Goal: Transaction & Acquisition: Purchase product/service

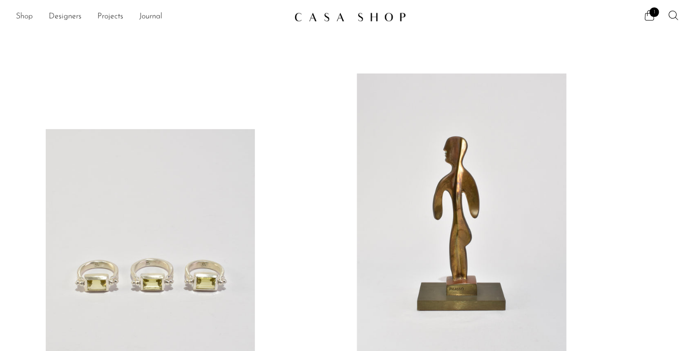
click at [26, 17] on link "Shop" at bounding box center [24, 16] width 17 height 13
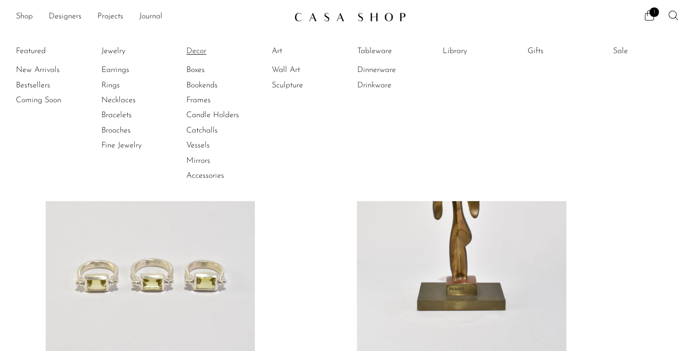
click at [202, 51] on link "Decor" at bounding box center [223, 51] width 75 height 11
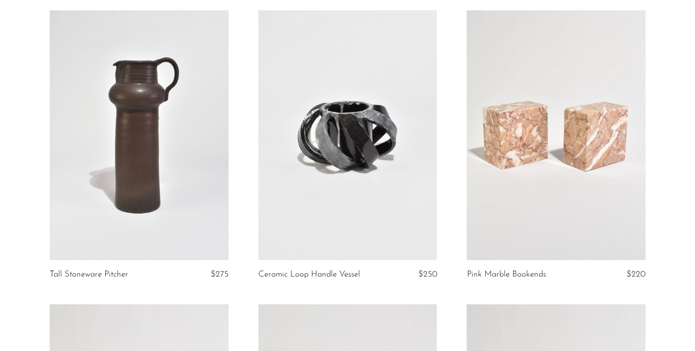
scroll to position [965, 0]
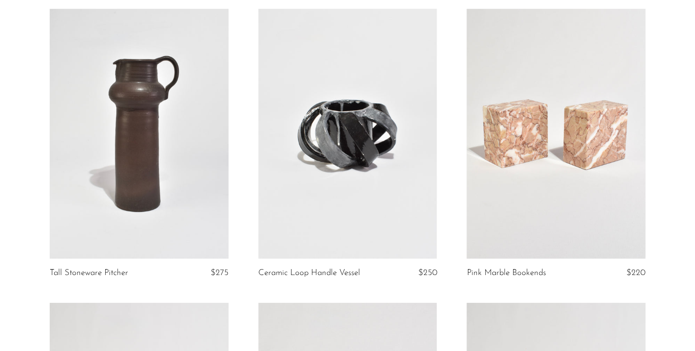
click at [589, 151] on link at bounding box center [556, 134] width 179 height 250
click at [552, 186] on link at bounding box center [556, 134] width 179 height 250
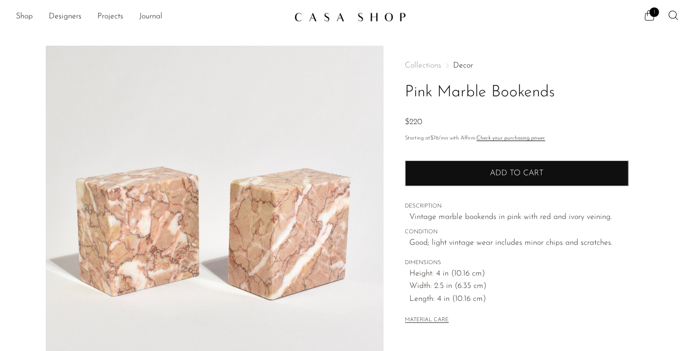
click at [514, 174] on span "Add to cart" at bounding box center [517, 173] width 54 height 9
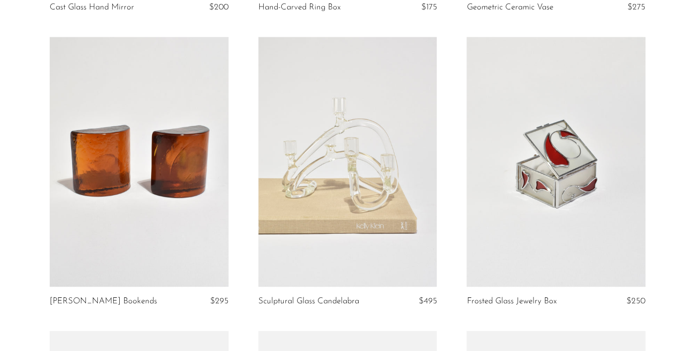
scroll to position [2153, 0]
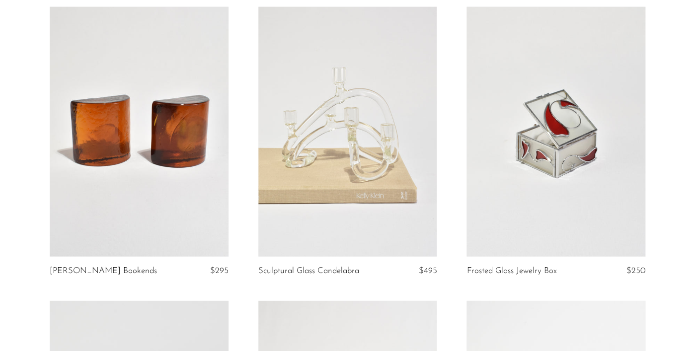
click at [334, 148] on link at bounding box center [347, 132] width 179 height 250
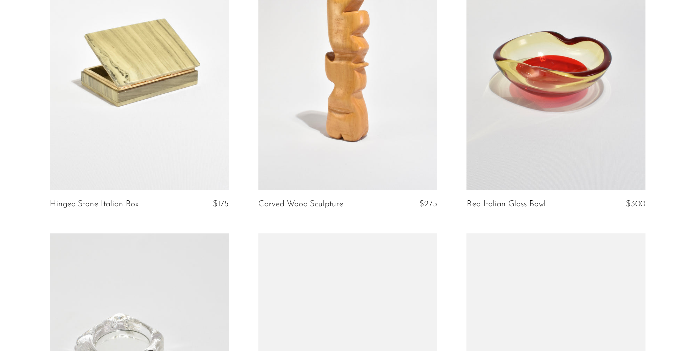
scroll to position [2789, 0]
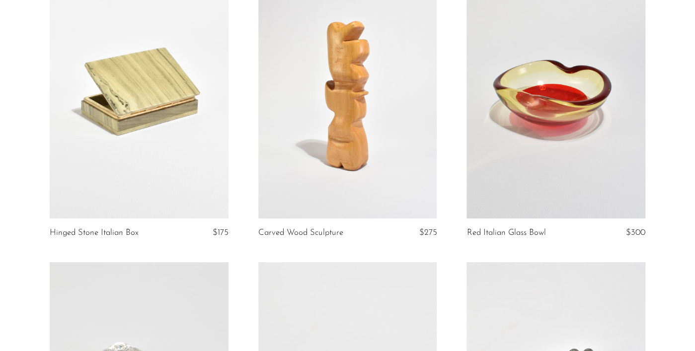
click at [178, 87] on link at bounding box center [139, 93] width 179 height 250
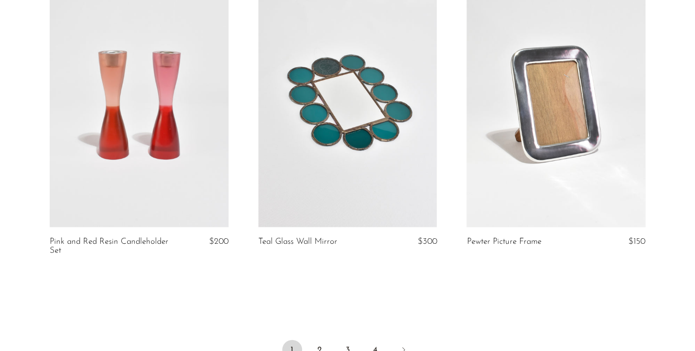
scroll to position [3528, 0]
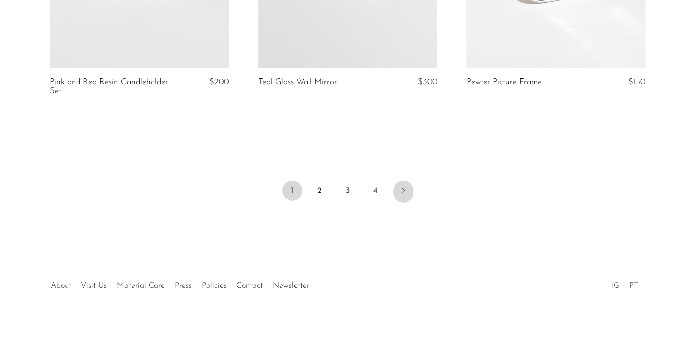
click at [404, 191] on icon "Next" at bounding box center [403, 190] width 2 height 5
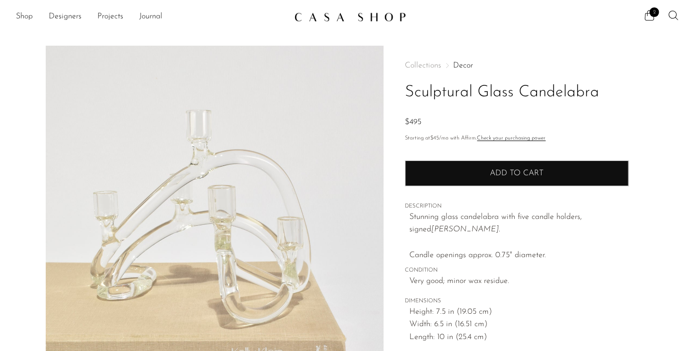
click at [505, 175] on span "Add to cart" at bounding box center [517, 173] width 54 height 9
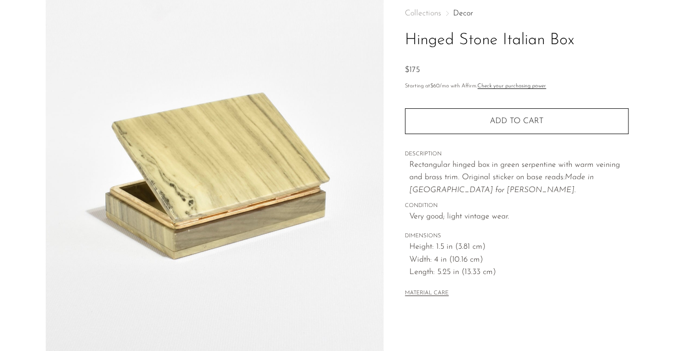
scroll to position [67, 0]
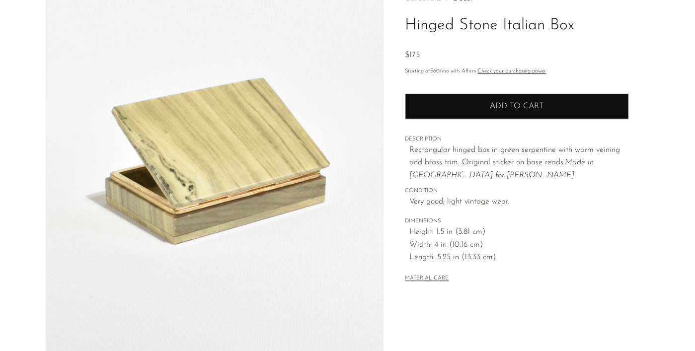
click at [512, 111] on span "Add to cart" at bounding box center [517, 106] width 54 height 9
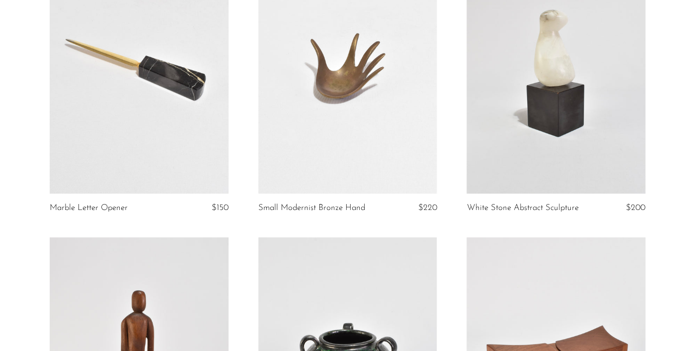
scroll to position [1330, 0]
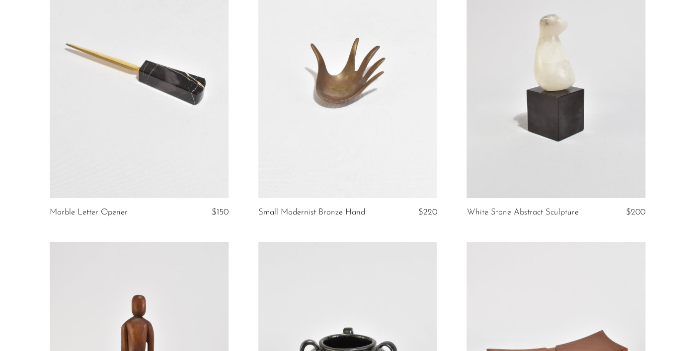
click at [569, 126] on link at bounding box center [556, 73] width 179 height 250
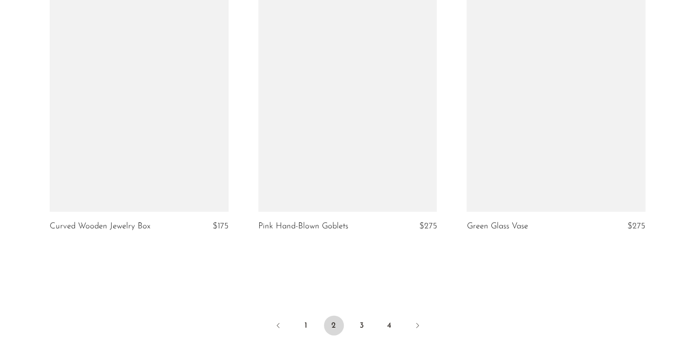
scroll to position [3385, 0]
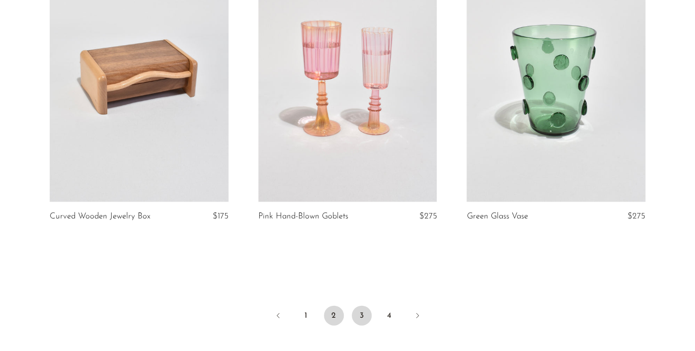
click at [358, 317] on link "3" at bounding box center [362, 316] width 20 height 20
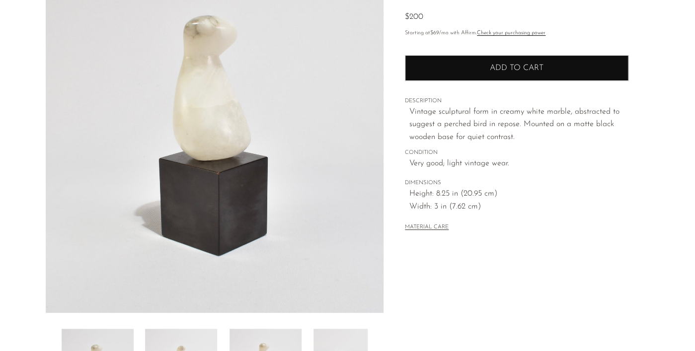
scroll to position [109, 0]
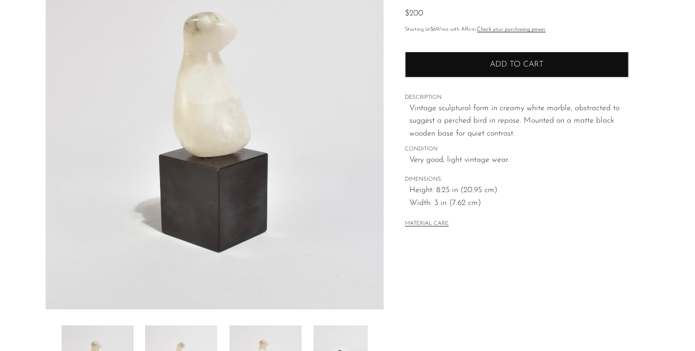
click at [458, 75] on button "Add to cart" at bounding box center [517, 65] width 224 height 26
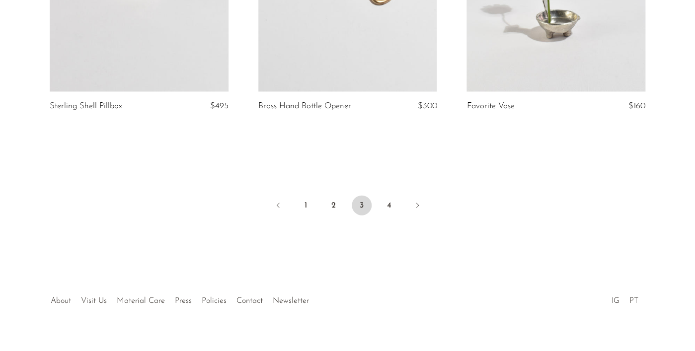
scroll to position [3528, 0]
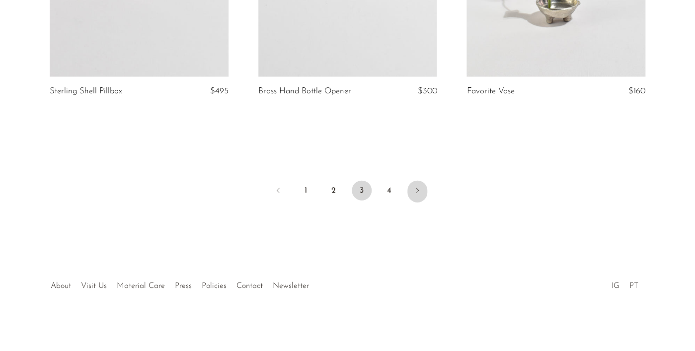
click at [419, 191] on icon "Next" at bounding box center [418, 191] width 8 height 8
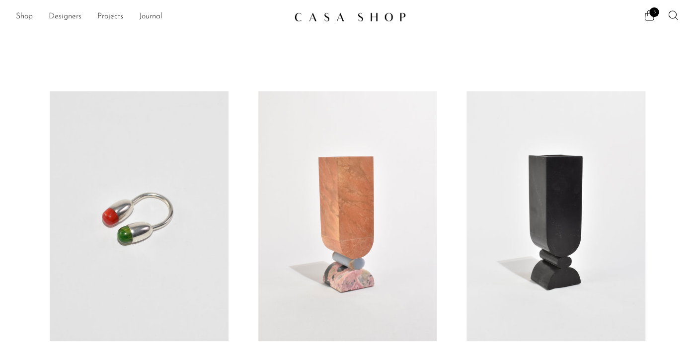
click at [73, 18] on link "Designers" at bounding box center [65, 16] width 33 height 13
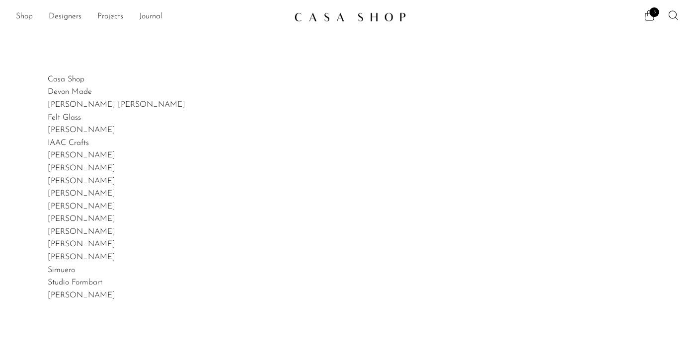
click at [24, 15] on link "Shop" at bounding box center [24, 16] width 17 height 13
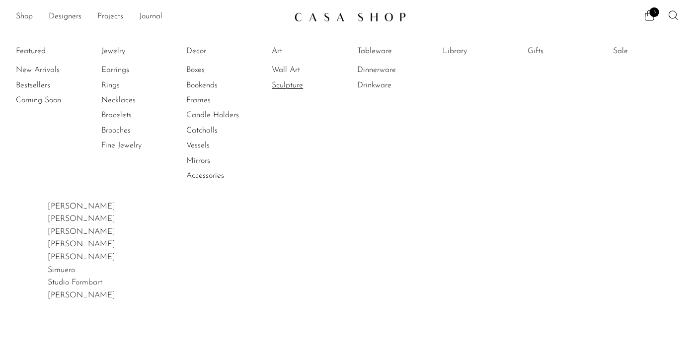
click at [288, 84] on link "Sculpture" at bounding box center [309, 85] width 75 height 11
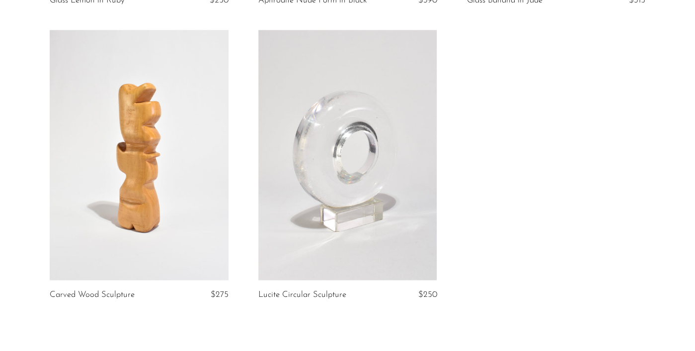
scroll to position [3335, 0]
click at [378, 141] on link at bounding box center [347, 154] width 179 height 250
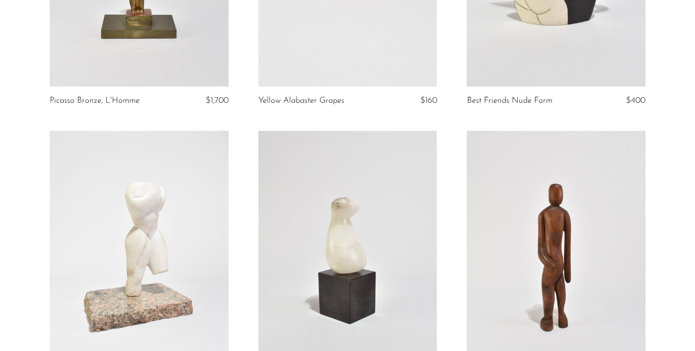
scroll to position [0, 0]
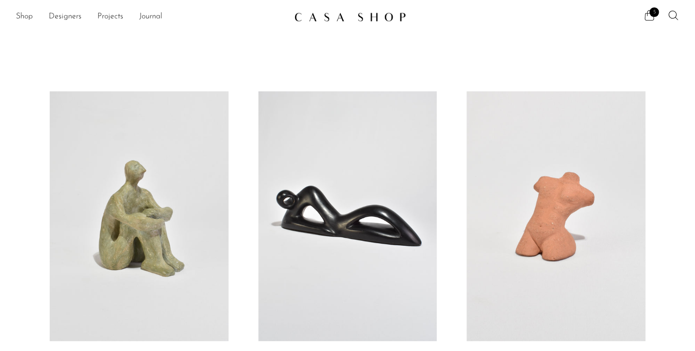
click at [648, 15] on icon at bounding box center [650, 15] width 12 height 12
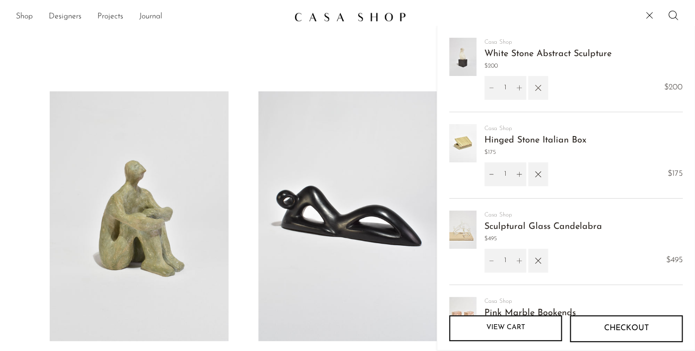
click at [539, 90] on icon "button" at bounding box center [538, 88] width 11 height 11
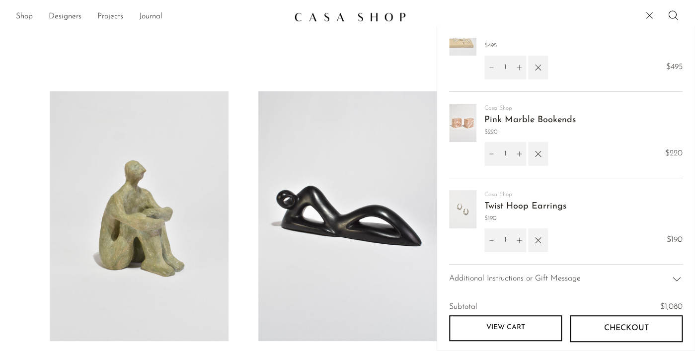
scroll to position [114, 0]
